Goal: Task Accomplishment & Management: Manage account settings

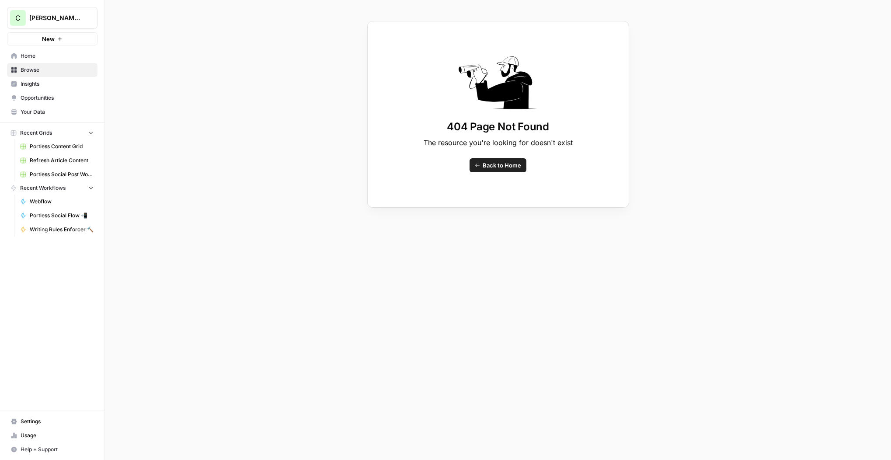
click at [58, 142] on link "Portless Content Grid" at bounding box center [56, 146] width 81 height 14
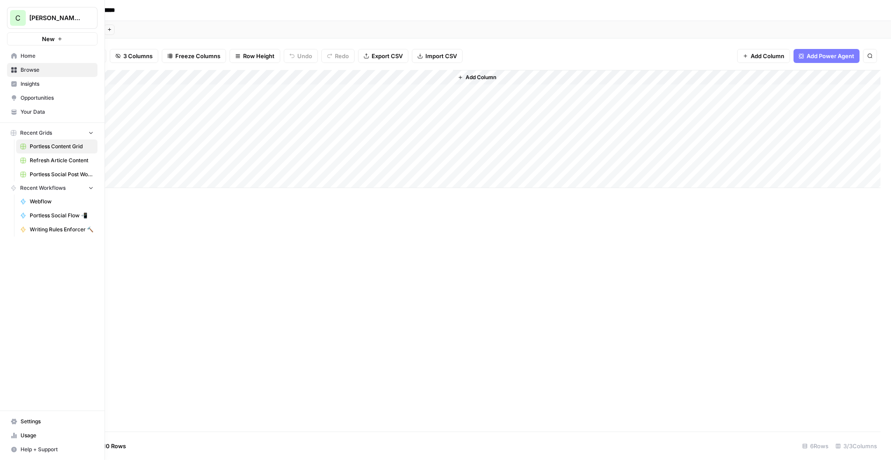
click at [15, 70] on icon at bounding box center [14, 70] width 6 height 6
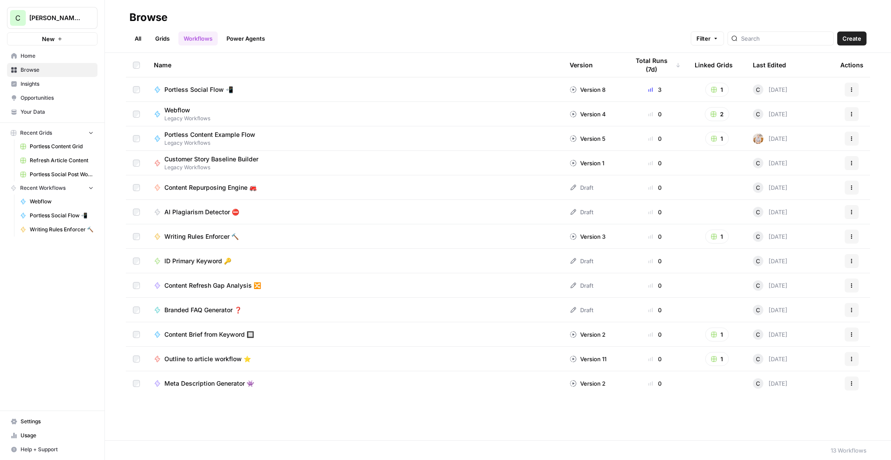
click at [159, 42] on link "Grids" at bounding box center [162, 38] width 25 height 14
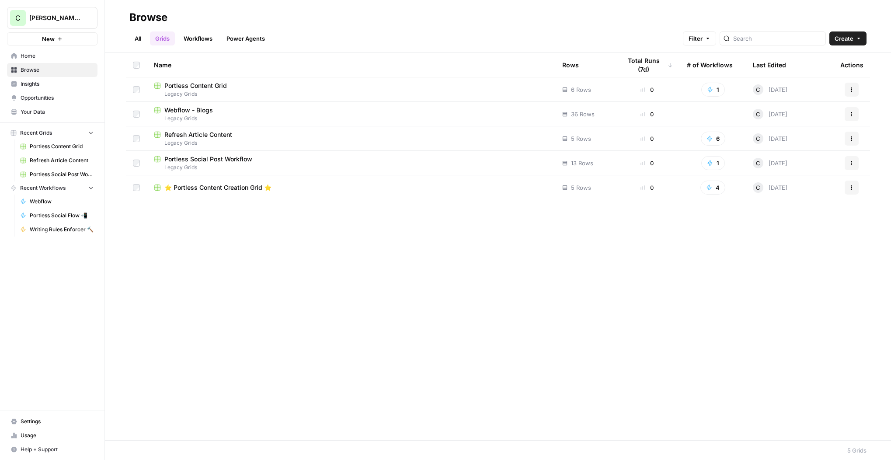
click at [225, 188] on span "⭐️ Portless Content Creation Grid ⭐️" at bounding box center [217, 187] width 107 height 9
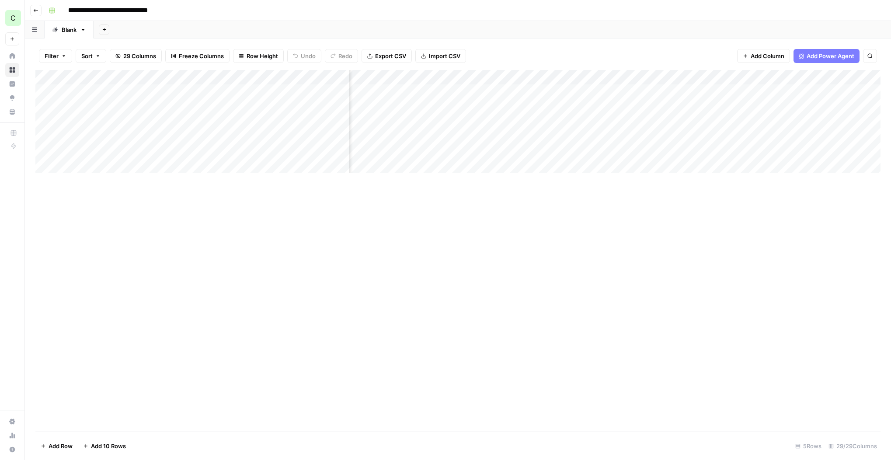
scroll to position [0, 1303]
click at [590, 108] on div "Add Column" at bounding box center [457, 121] width 845 height 103
click at [592, 121] on div "Add Column" at bounding box center [457, 121] width 845 height 103
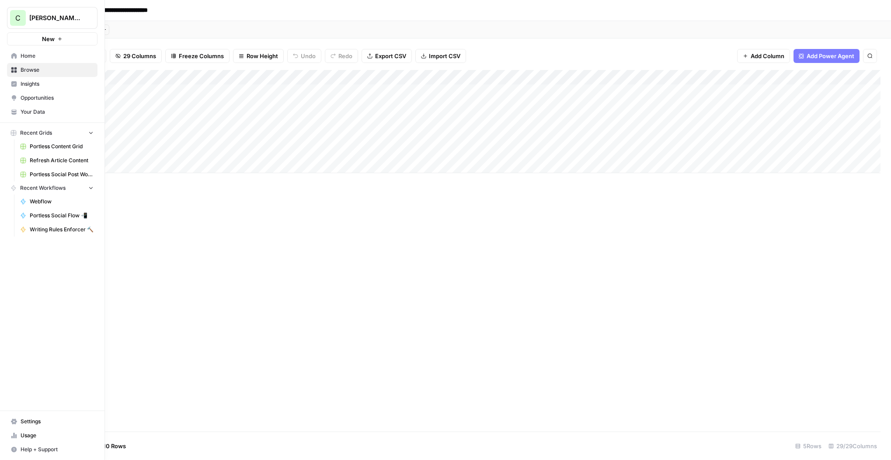
click at [10, 97] on link "Opportunities" at bounding box center [52, 98] width 90 height 14
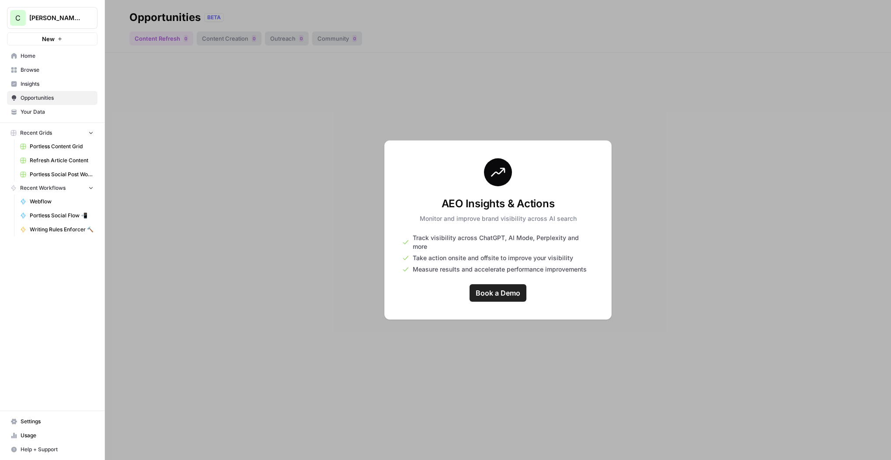
click at [31, 85] on span "Insights" at bounding box center [57, 84] width 73 height 8
click at [35, 113] on span "Your Data" at bounding box center [57, 112] width 73 height 8
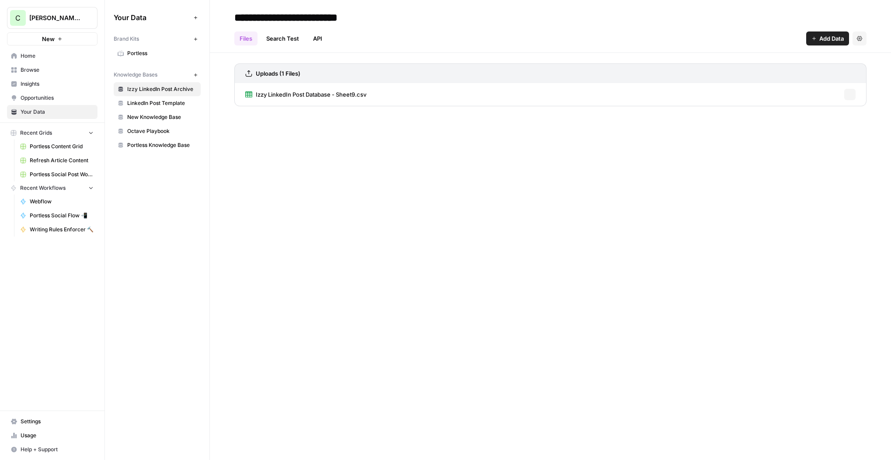
click at [34, 87] on span "Insights" at bounding box center [57, 84] width 73 height 8
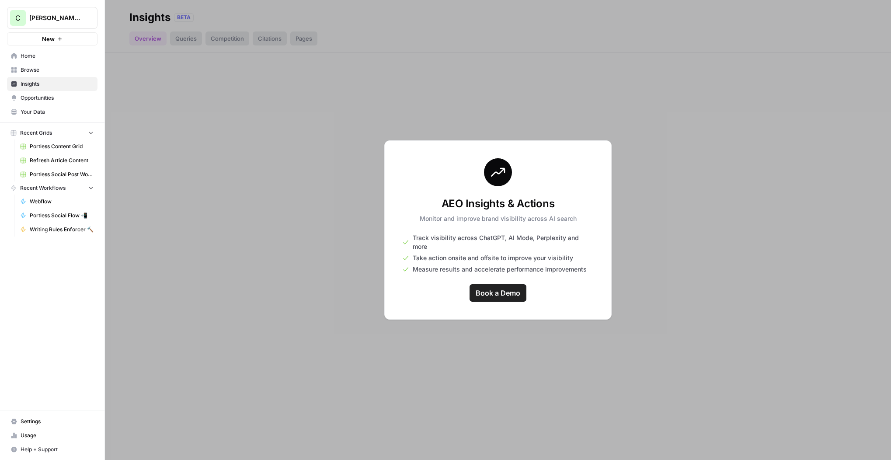
click at [35, 102] on link "Opportunities" at bounding box center [52, 98] width 90 height 14
click at [36, 120] on nav "Home Browse Insights Opportunities Your Data" at bounding box center [52, 83] width 104 height 77
click at [37, 107] on link "Your Data" at bounding box center [52, 112] width 90 height 14
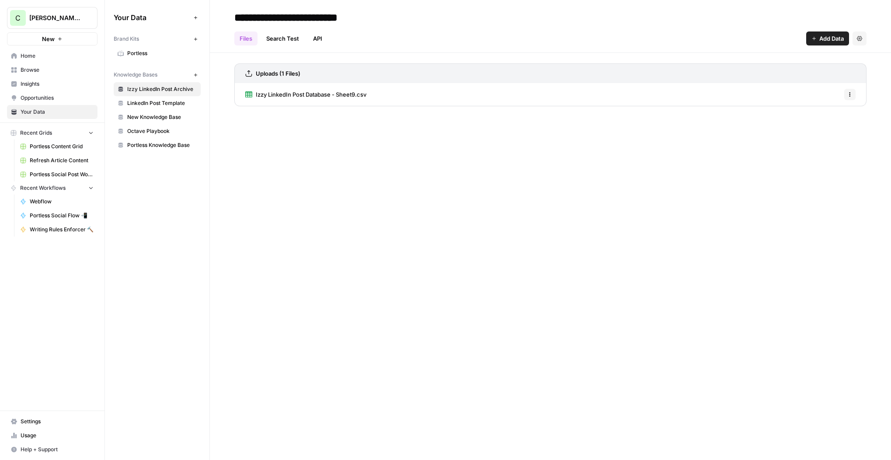
click at [31, 69] on span "Browse" at bounding box center [57, 70] width 73 height 8
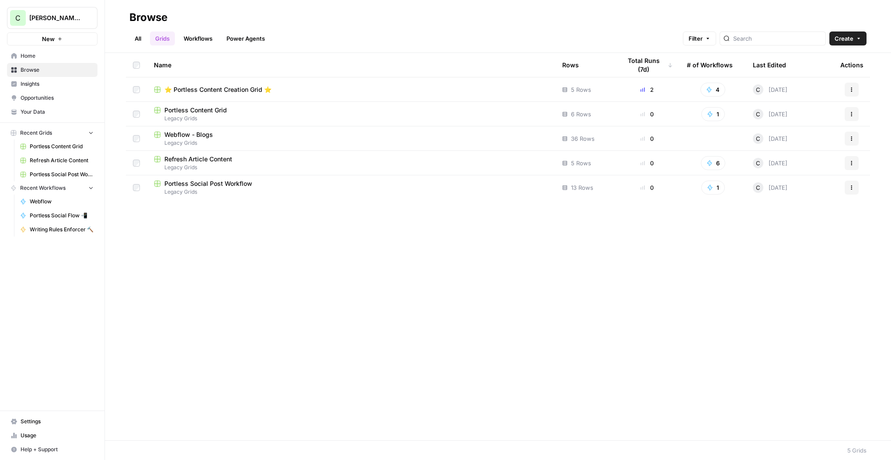
click at [208, 112] on span "Portless Content Grid" at bounding box center [195, 110] width 63 height 9
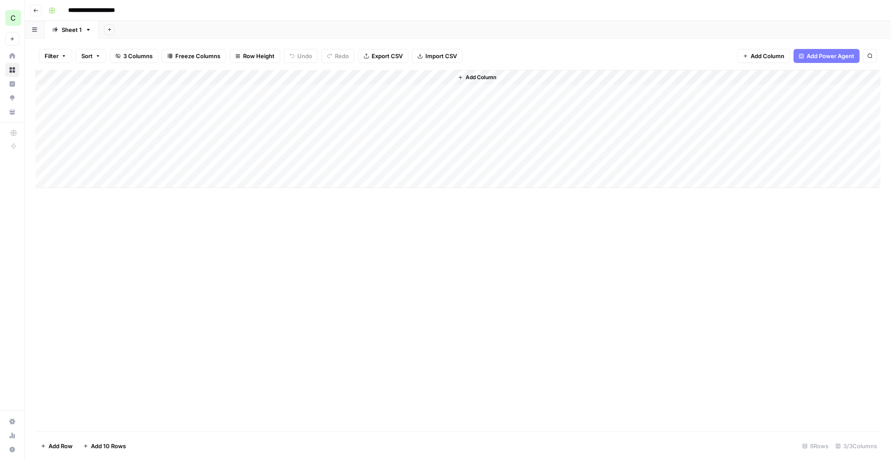
click at [38, 13] on button "Go back" at bounding box center [35, 10] width 11 height 11
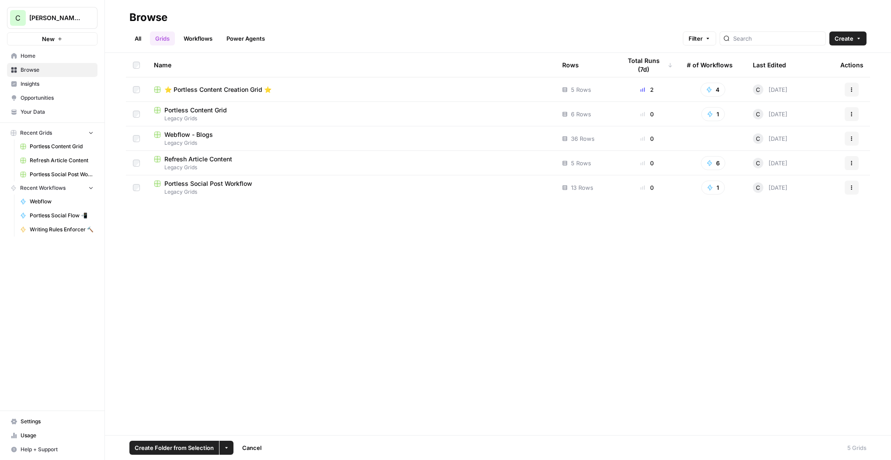
click at [849, 111] on button "Actions" at bounding box center [851, 114] width 14 height 14
click at [780, 182] on span "Delete" at bounding box center [813, 186] width 70 height 9
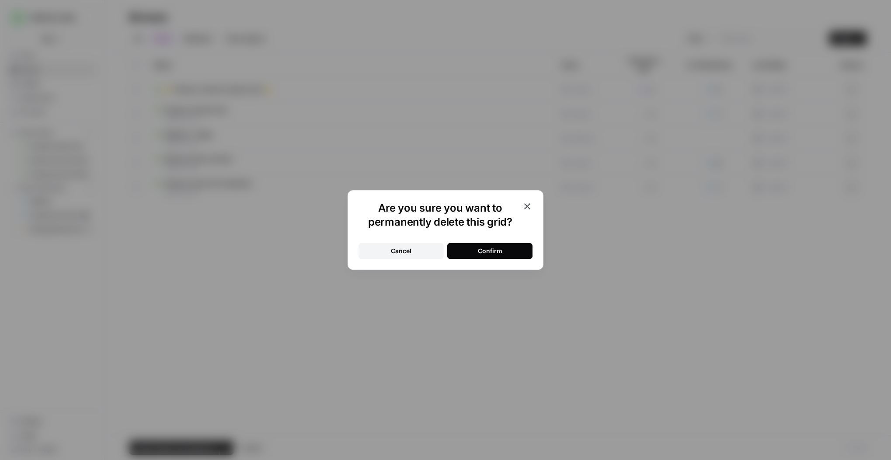
click at [485, 255] on button "Confirm" at bounding box center [489, 251] width 85 height 16
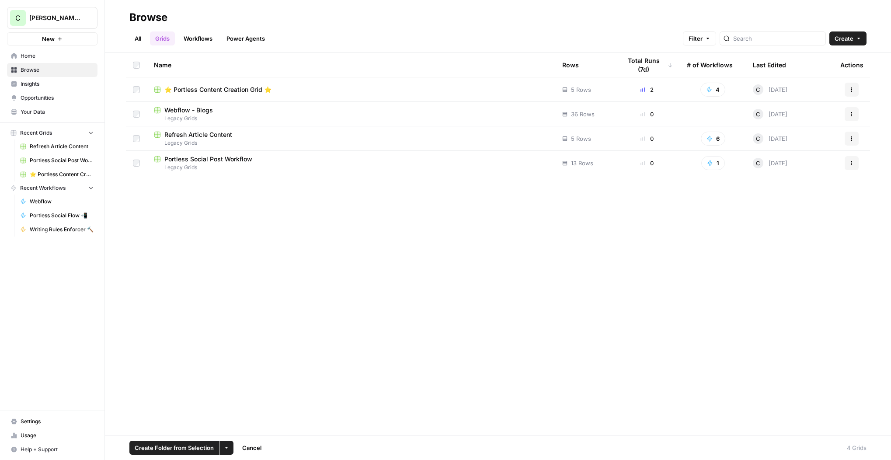
click at [250, 32] on link "Power Agents" at bounding box center [245, 38] width 49 height 14
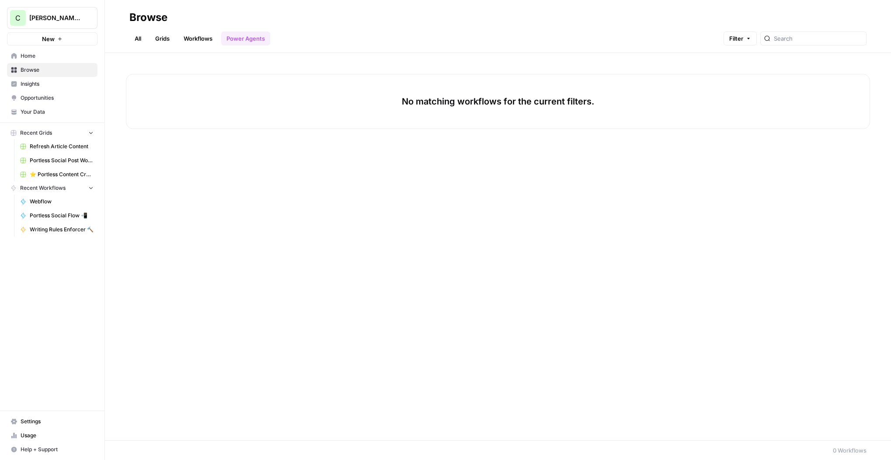
click at [247, 38] on link "Power Agents" at bounding box center [245, 38] width 49 height 14
click at [202, 39] on link "Workflows" at bounding box center [197, 38] width 39 height 14
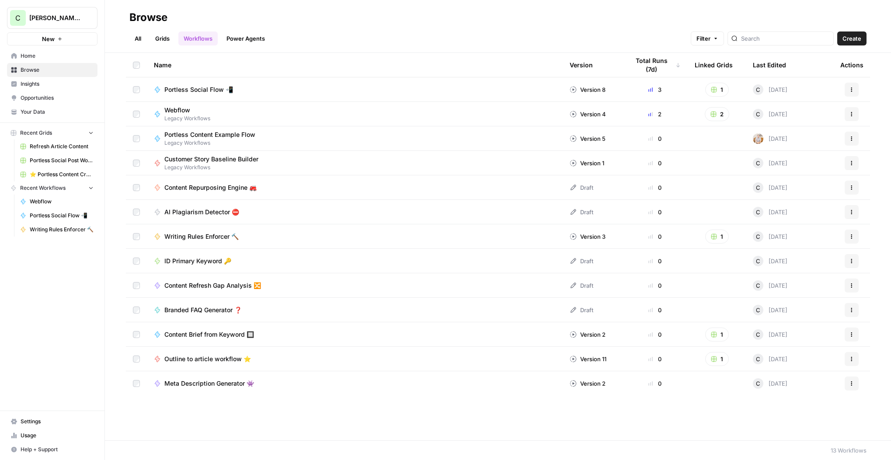
click at [235, 188] on span "Content Repurposing Engine 🚒" at bounding box center [210, 187] width 92 height 9
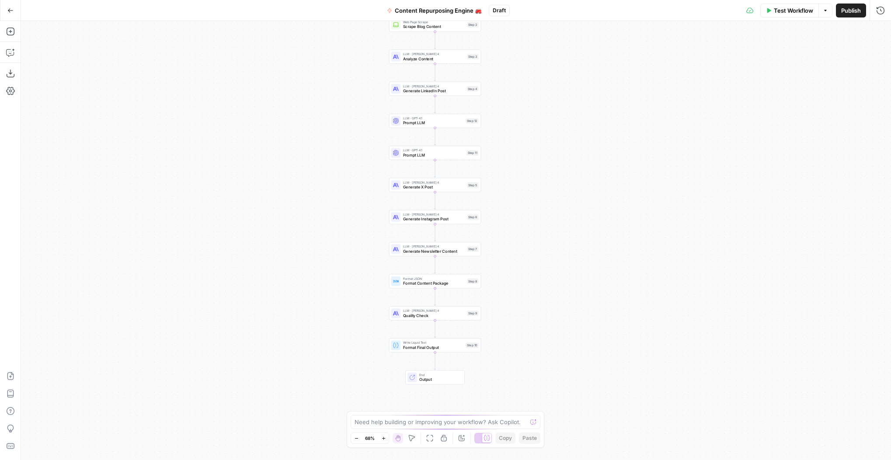
drag, startPoint x: 406, startPoint y: 163, endPoint x: 384, endPoint y: 108, distance: 59.1
click at [385, 108] on div "Workflow Set Inputs Inputs Web Page Scrape Scrape Blog Content Step 2 LLM · [PE…" at bounding box center [456, 240] width 870 height 439
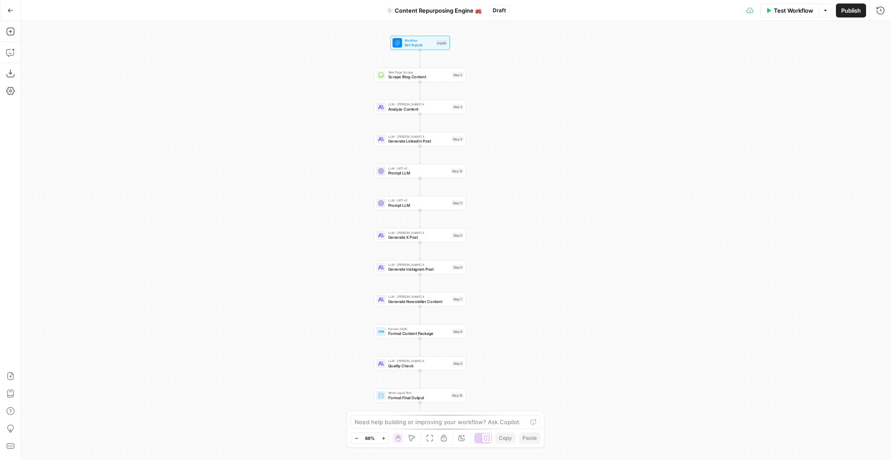
drag, startPoint x: 384, startPoint y: 108, endPoint x: 368, endPoint y: 160, distance: 53.9
click at [369, 159] on div "Workflow Set Inputs Inputs Web Page Scrape Scrape Blog Content Step 2 LLM · [PE…" at bounding box center [456, 240] width 870 height 439
click at [14, 12] on button "Go Back" at bounding box center [11, 11] width 16 height 16
